Goal: Transaction & Acquisition: Purchase product/service

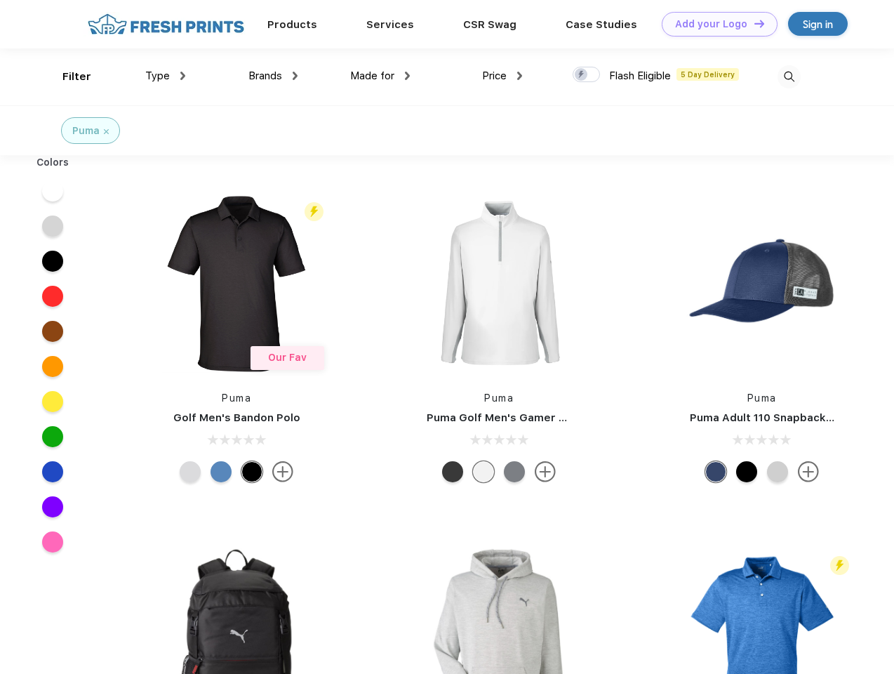
click at [714, 24] on link "Add your Logo Design Tool" at bounding box center [720, 24] width 116 height 25
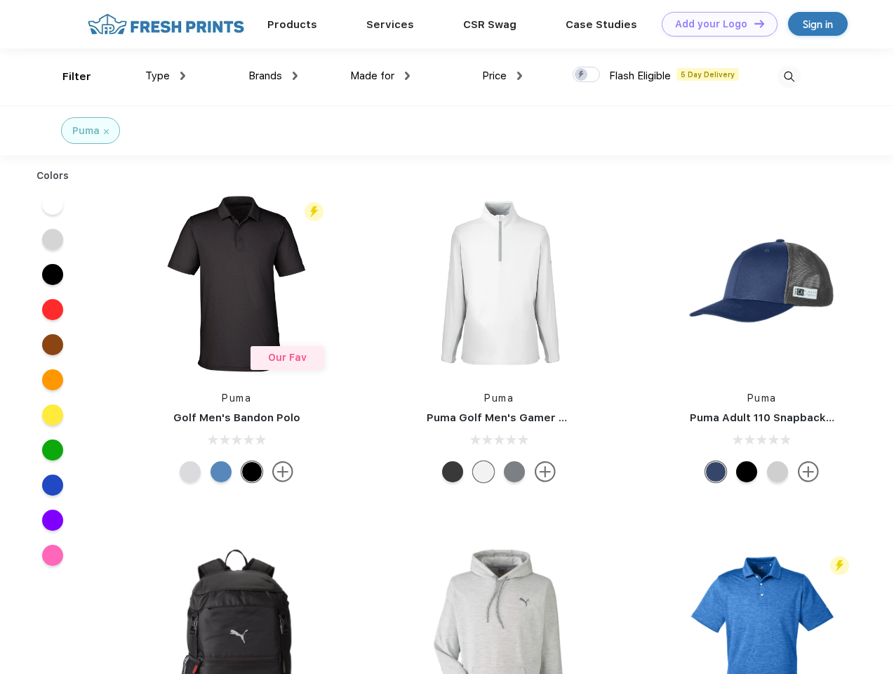
click at [0, 0] on div "Design Tool" at bounding box center [0, 0] width 0 height 0
click at [753, 23] on link "Add your Logo Design Tool" at bounding box center [720, 24] width 116 height 25
click at [67, 76] on div "Filter" at bounding box center [76, 77] width 29 height 16
click at [166, 76] on span "Type" at bounding box center [157, 75] width 25 height 13
click at [273, 76] on span "Brands" at bounding box center [265, 75] width 34 height 13
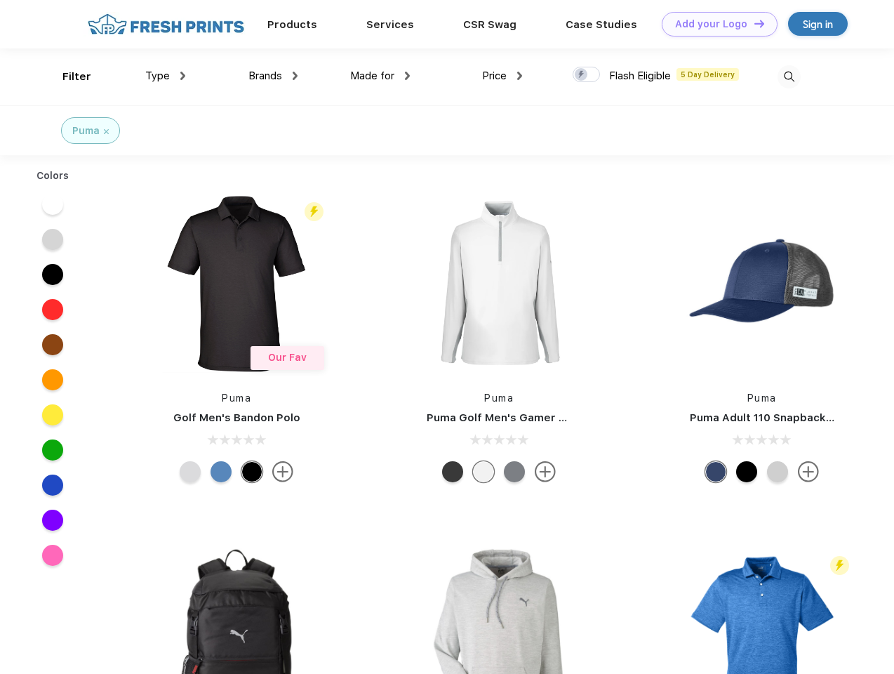
click at [380, 76] on span "Made for" at bounding box center [372, 75] width 44 height 13
click at [502, 76] on span "Price" at bounding box center [494, 75] width 25 height 13
click at [587, 75] on div at bounding box center [585, 74] width 27 height 15
click at [582, 75] on input "checkbox" at bounding box center [576, 70] width 9 height 9
click at [789, 76] on img at bounding box center [788, 76] width 23 height 23
